Goal: Transaction & Acquisition: Book appointment/travel/reservation

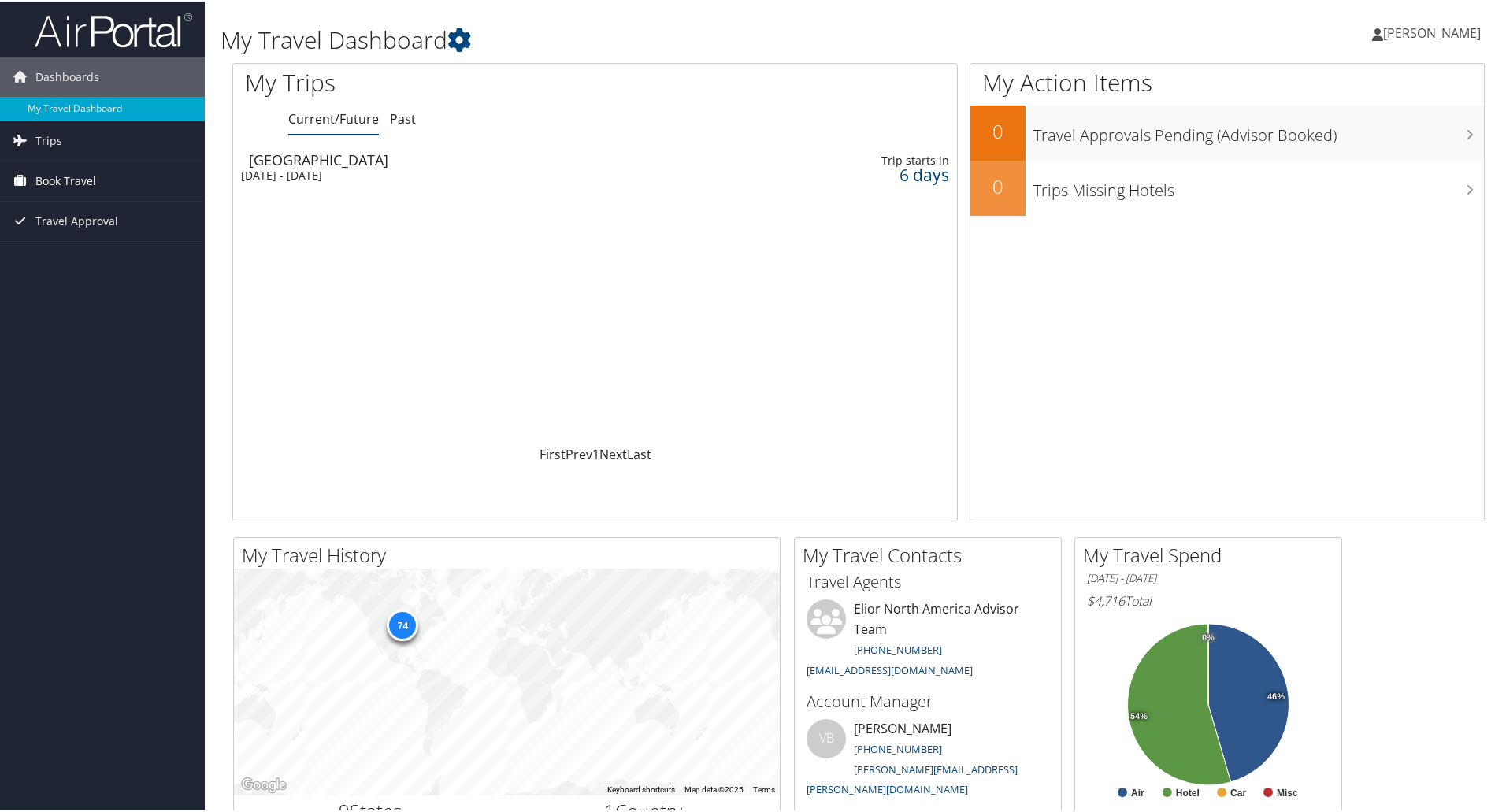
click at [87, 174] on span "Book Travel" at bounding box center [65, 180] width 61 height 40
click at [98, 263] on link "Book/Manage Online Trips" at bounding box center [102, 258] width 205 height 24
